Goal: Task Accomplishment & Management: Manage account settings

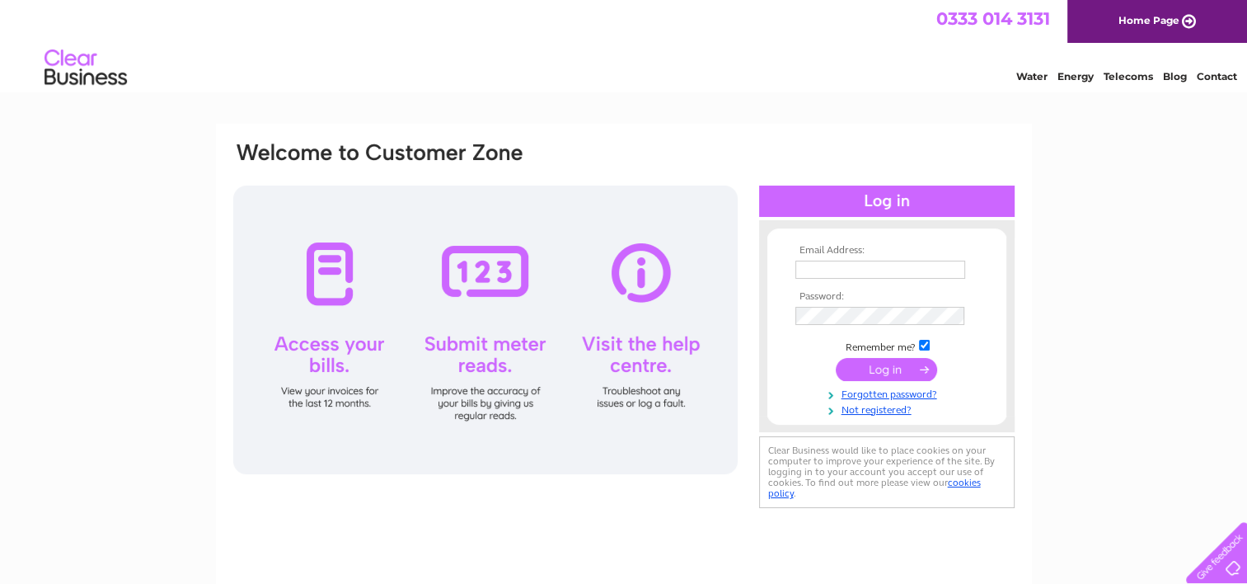
type input "[PERSON_NAME][EMAIL_ADDRESS][PERSON_NAME][DOMAIN_NAME]"
click at [867, 376] on input "submit" at bounding box center [886, 369] width 101 height 23
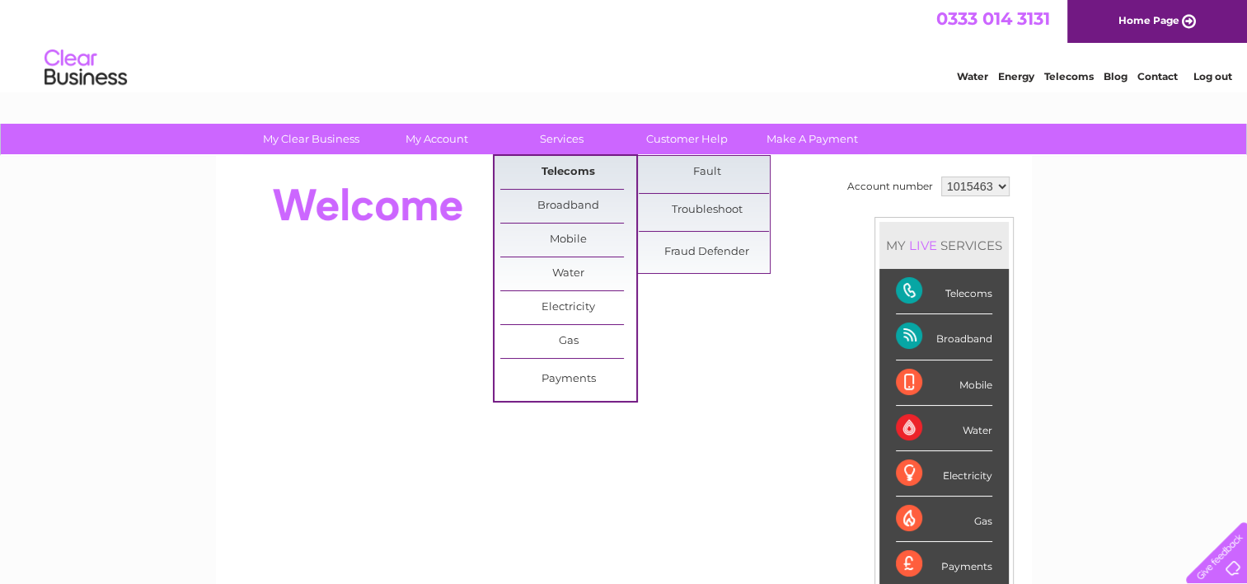
click at [569, 179] on link "Telecoms" at bounding box center [568, 172] width 136 height 33
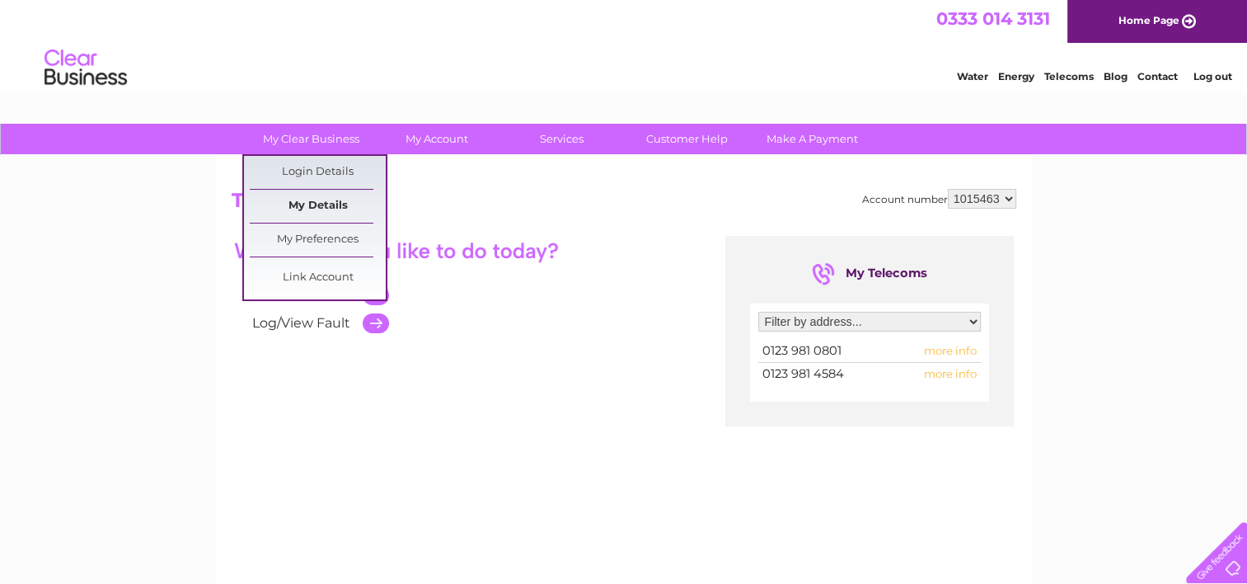
click at [290, 204] on link "My Details" at bounding box center [318, 206] width 136 height 33
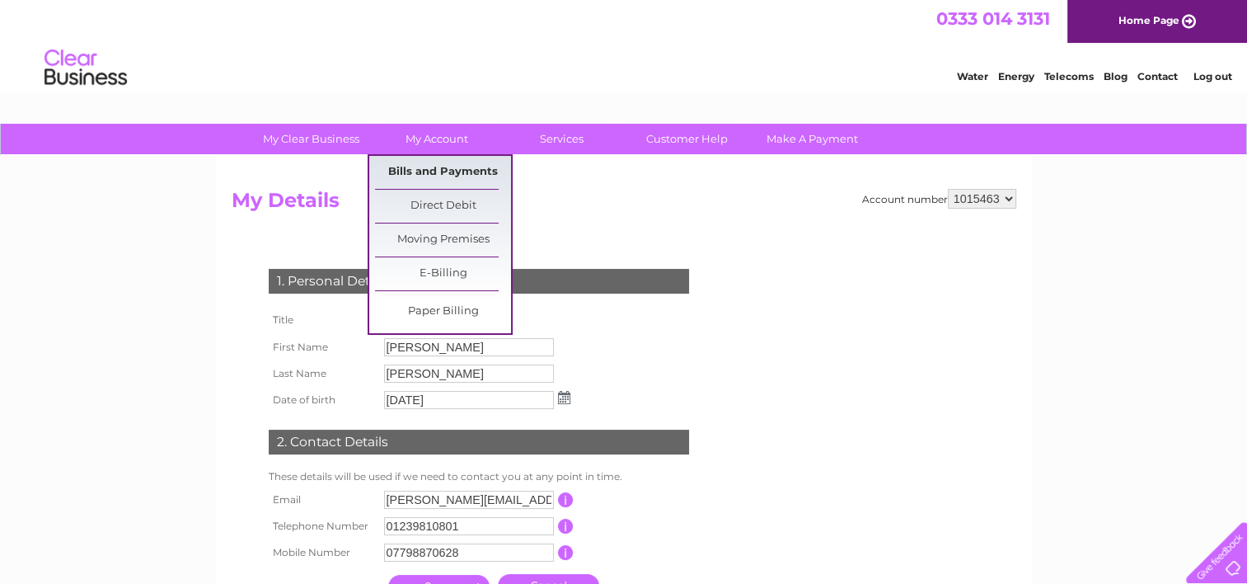
click at [424, 171] on link "Bills and Payments" at bounding box center [443, 172] width 136 height 33
click at [433, 173] on link "Bills and Payments" at bounding box center [443, 172] width 136 height 33
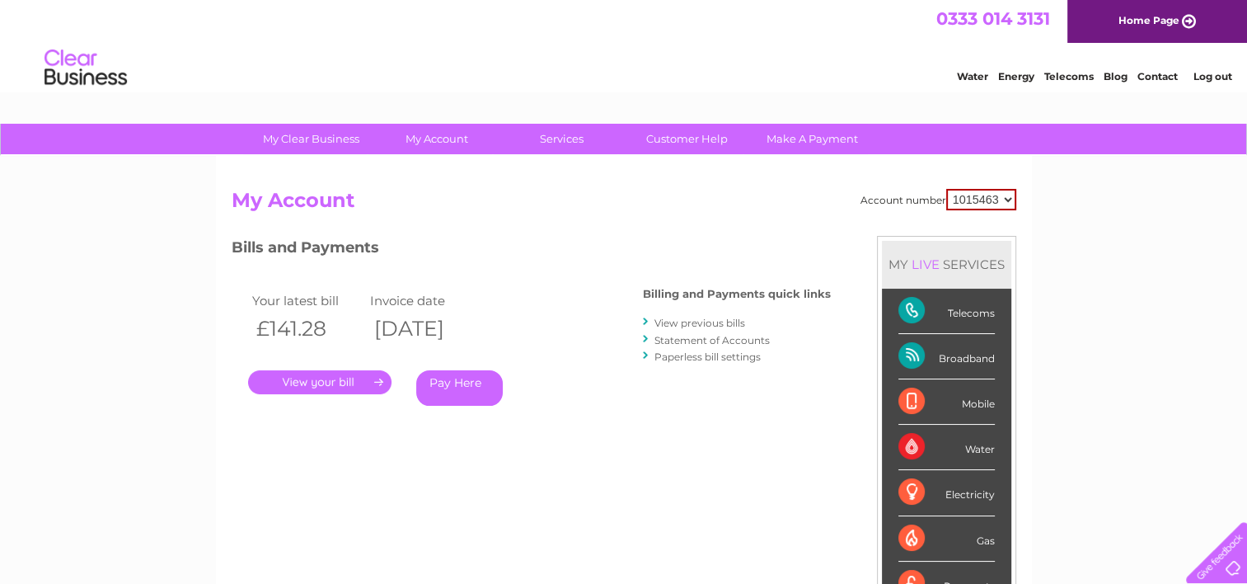
click at [350, 382] on link "." at bounding box center [319, 382] width 143 height 24
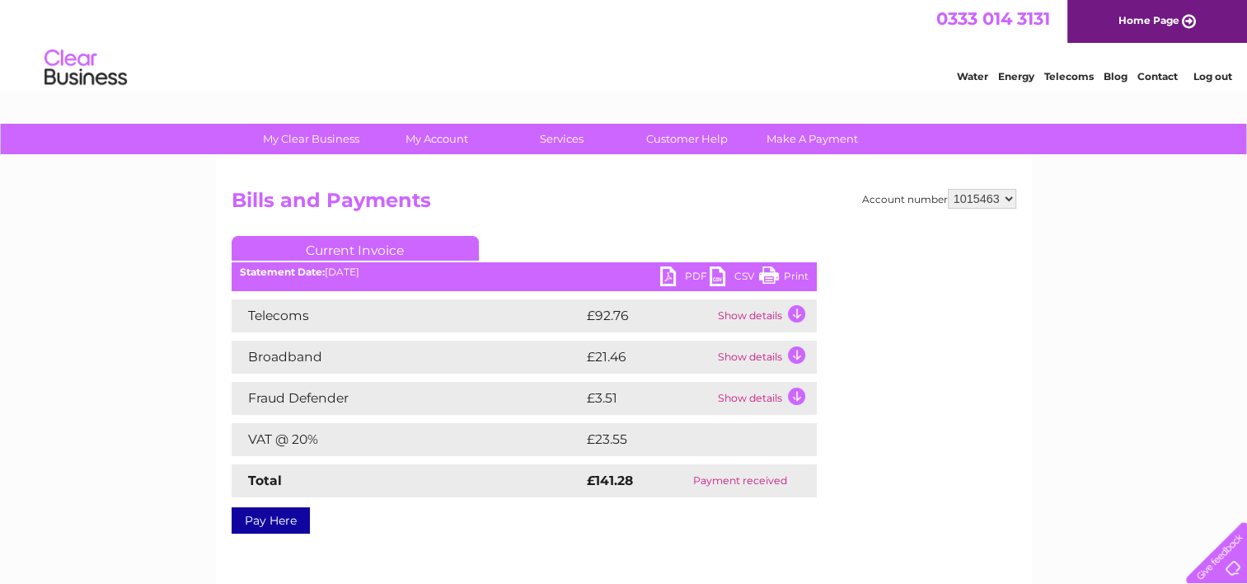
click at [677, 285] on link "PDF" at bounding box center [684, 278] width 49 height 24
